Goal: Contribute content: Add original content to the website for others to see

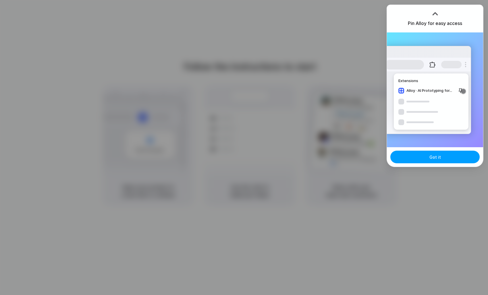
click at [426, 157] on button "Got it" at bounding box center [434, 157] width 89 height 13
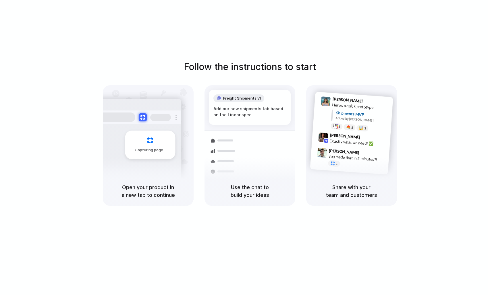
click at [377, 34] on div "Follow the instructions to start Capturing page Open your product in a new tab …" at bounding box center [250, 153] width 500 height 307
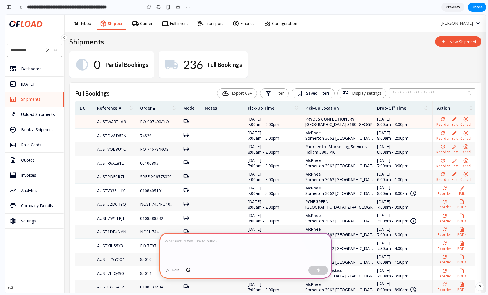
click at [357, 122] on div "PRYDES CONFECTIONERY Knoxfield 3180 VIC" at bounding box center [336, 121] width 63 height 11
click at [139, 124] on td "PO-007490/NOSH747" at bounding box center [157, 122] width 43 height 14
click at [123, 120] on td "AUSTWA5TLA6" at bounding box center [114, 122] width 43 height 14
click at [228, 121] on td at bounding box center [221, 122] width 43 height 14
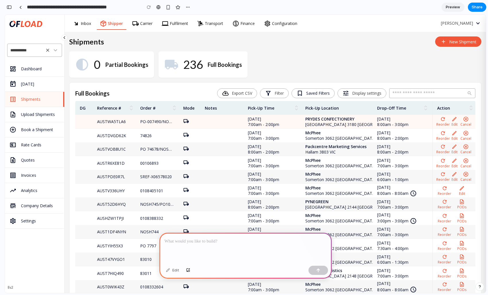
click at [269, 121] on span "03 Oct 2024" at bounding box center [272, 118] width 48 height 5
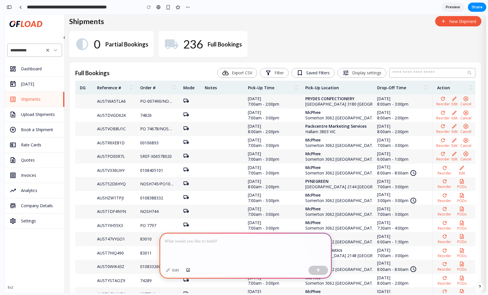
click at [176, 247] on div at bounding box center [245, 248] width 172 height 31
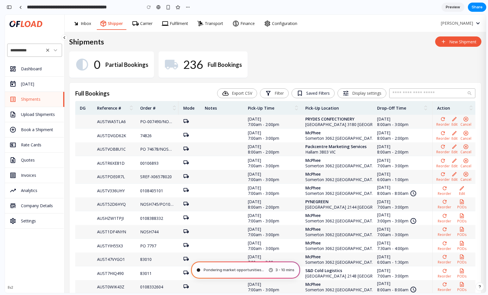
scroll to position [21, 0]
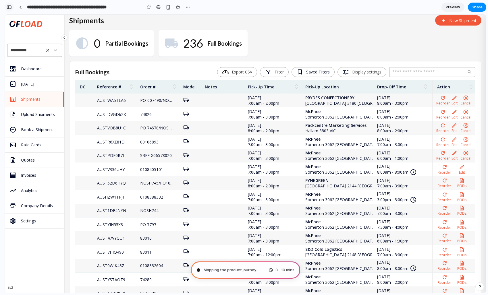
click at [7, 8] on div "button" at bounding box center [9, 7] width 5 height 4
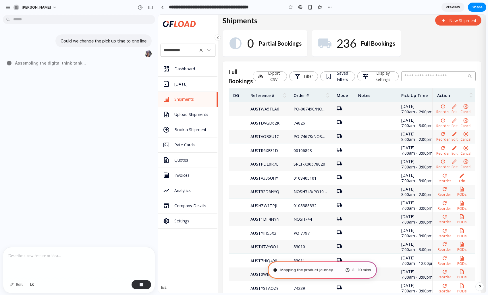
drag, startPoint x: 128, startPoint y: 133, endPoint x: 160, endPoint y: 131, distance: 31.4
click at [49, 9] on button "[PERSON_NAME]" at bounding box center [35, 7] width 49 height 9
click at [76, 4] on div "Settings Invite members Change theme Sign out" at bounding box center [244, 147] width 488 height 295
click at [150, 9] on button "button" at bounding box center [150, 7] width 9 height 9
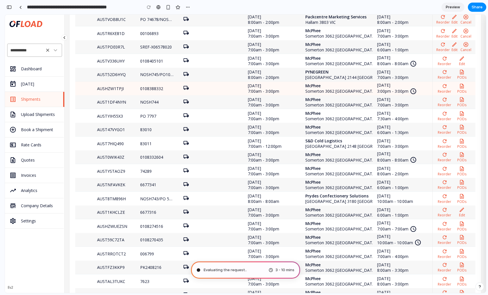
scroll to position [0, 0]
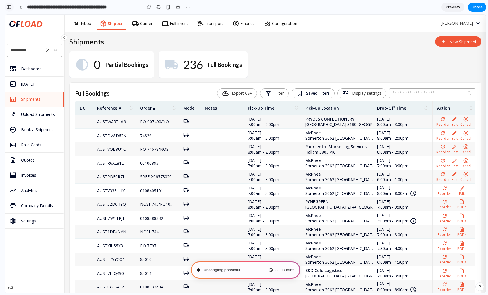
click at [8, 7] on div "button" at bounding box center [9, 7] width 5 height 4
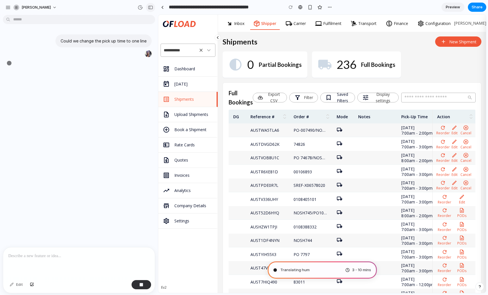
click at [151, 8] on div "button" at bounding box center [150, 7] width 5 height 4
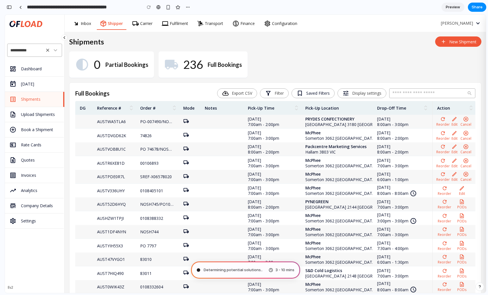
type input "**********"
click at [10, 9] on div "button" at bounding box center [9, 7] width 5 height 4
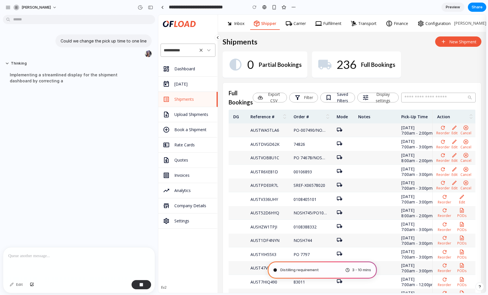
click at [32, 258] on p at bounding box center [78, 256] width 141 height 7
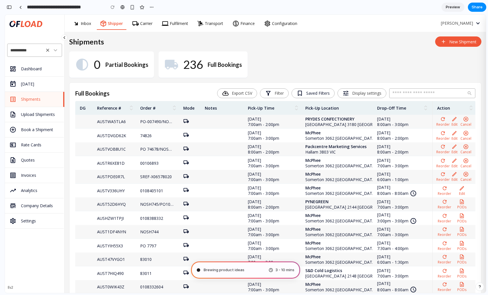
scroll to position [136, 0]
click at [11, 8] on div "button" at bounding box center [9, 7] width 5 height 4
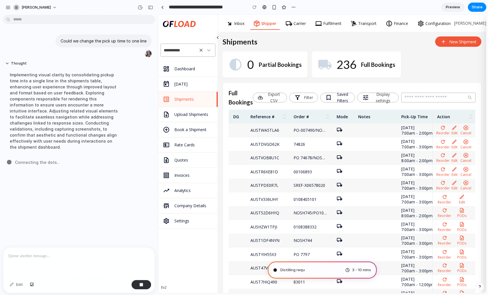
scroll to position [0, 0]
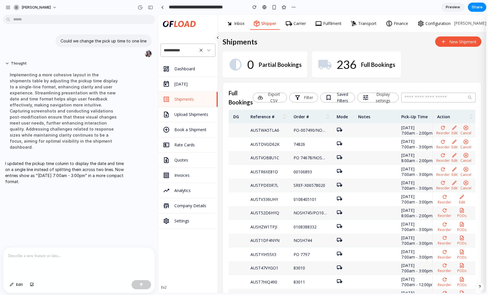
drag, startPoint x: 157, startPoint y: 164, endPoint x: 178, endPoint y: 159, distance: 21.4
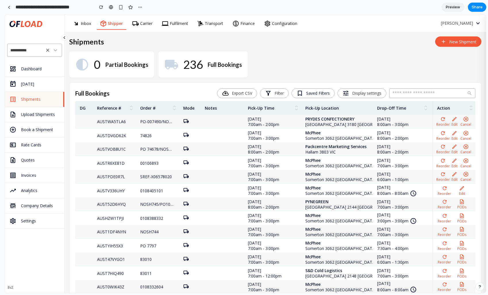
drag, startPoint x: 157, startPoint y: 136, endPoint x: 2, endPoint y: 138, distance: 154.6
click at [21, 7] on div at bounding box center [20, 7] width 3 height 3
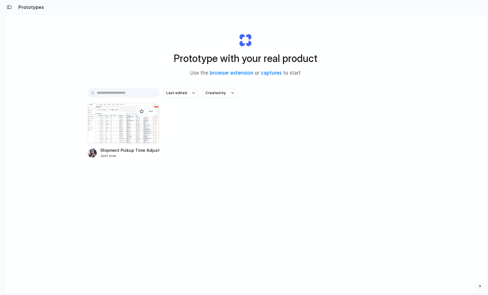
click at [139, 125] on div at bounding box center [124, 123] width 72 height 41
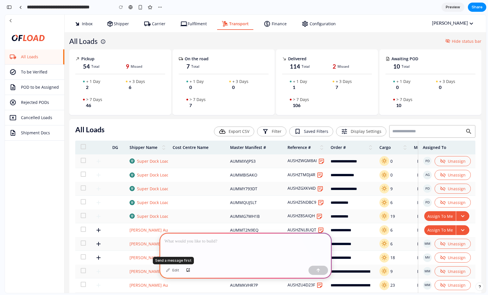
click at [172, 271] on div "Edit" at bounding box center [172, 270] width 19 height 9
click at [200, 241] on p at bounding box center [246, 241] width 162 height 7
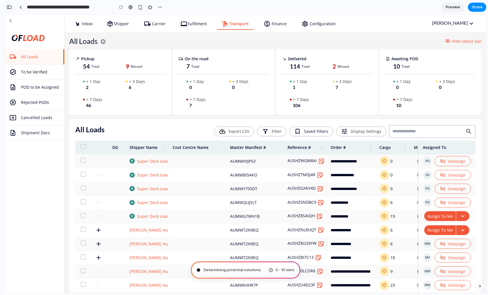
click at [9, 8] on div "button" at bounding box center [9, 7] width 5 height 4
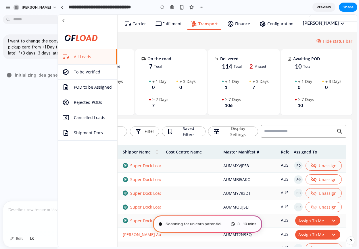
drag, startPoint x: 156, startPoint y: 134, endPoint x: 57, endPoint y: 139, distance: 99.0
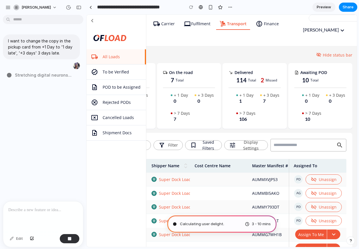
type input "**********"
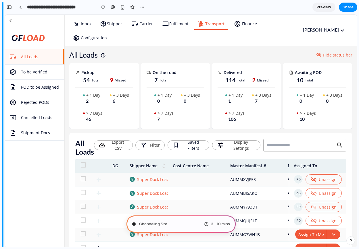
scroll to position [134, 0]
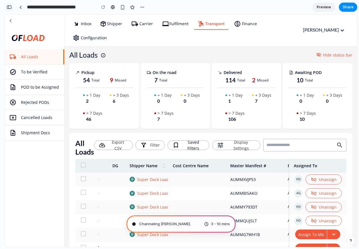
click at [8, 7] on div "button" at bounding box center [9, 7] width 5 height 4
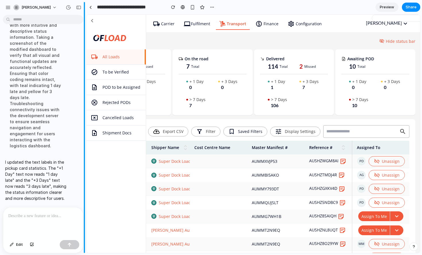
scroll to position [92, 0]
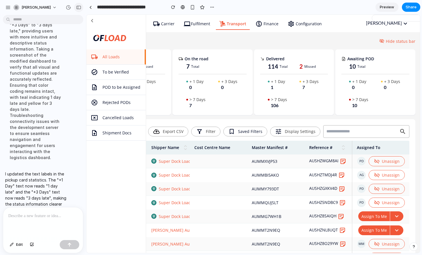
click at [79, 7] on div "button" at bounding box center [78, 7] width 5 height 4
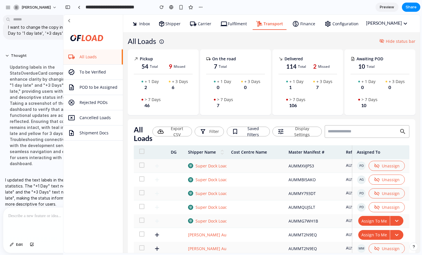
scroll to position [0, 0]
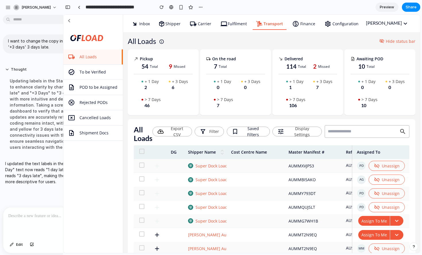
drag, startPoint x: 62, startPoint y: 44, endPoint x: 196, endPoint y: 60, distance: 134.2
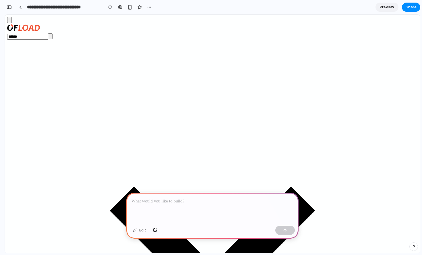
click at [146, 205] on div at bounding box center [212, 208] width 172 height 31
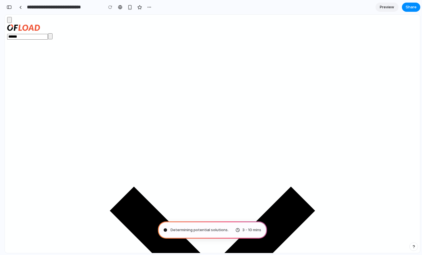
type input "**********"
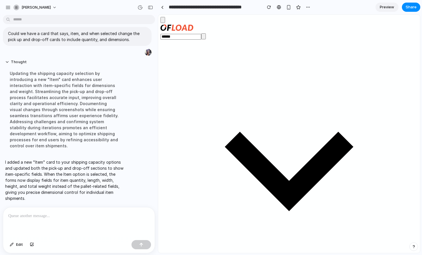
scroll to position [2, 0]
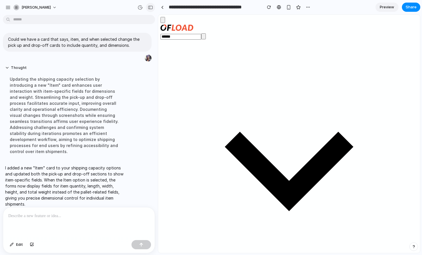
click at [150, 10] on button "button" at bounding box center [150, 7] width 9 height 9
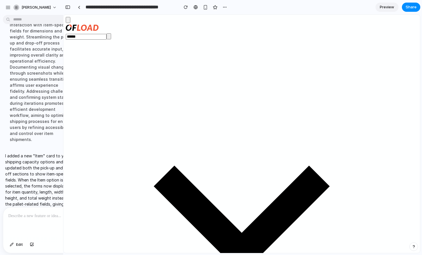
scroll to position [98, 0]
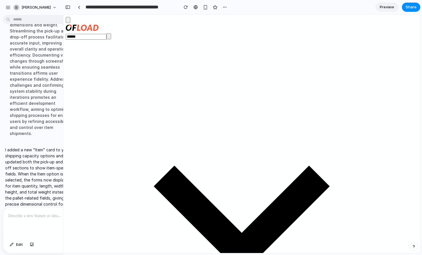
drag, startPoint x: 62, startPoint y: 36, endPoint x: 101, endPoint y: 43, distance: 39.2
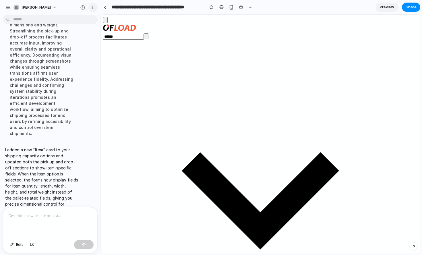
click at [93, 6] on div "button" at bounding box center [93, 7] width 5 height 4
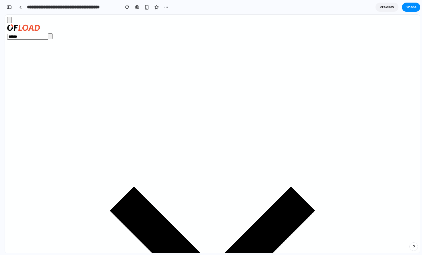
scroll to position [116, 0]
